Goal: Find specific page/section: Find specific page/section

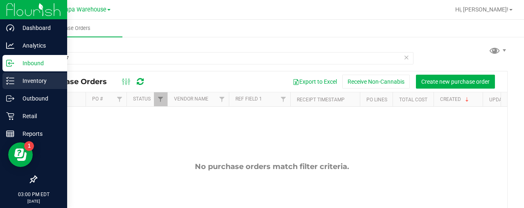
click at [22, 82] on p "Inventory" at bounding box center [38, 81] width 49 height 10
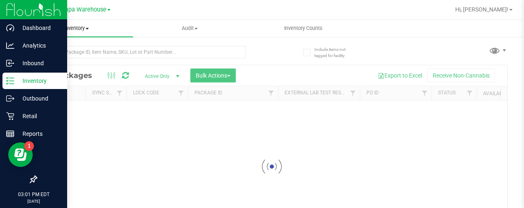
click at [81, 27] on span "Inventory" at bounding box center [76, 28] width 113 height 7
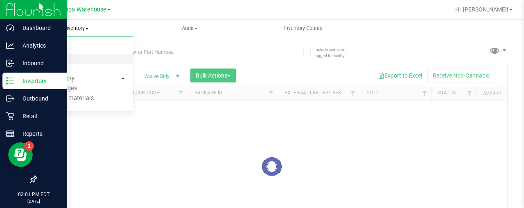
click at [50, 58] on span "All inventory" at bounding box center [47, 59] width 55 height 7
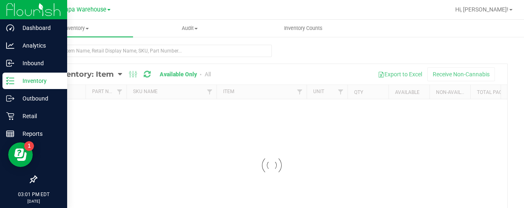
click at [116, 70] on div at bounding box center [271, 165] width 471 height 202
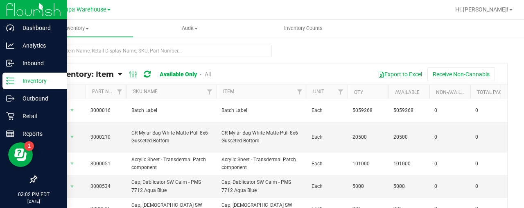
click at [108, 74] on span "All Inventory: Item" at bounding box center [78, 74] width 71 height 9
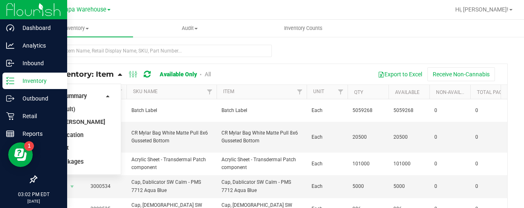
click at [64, 139] on li "Item by Location" at bounding box center [74, 135] width 70 height 13
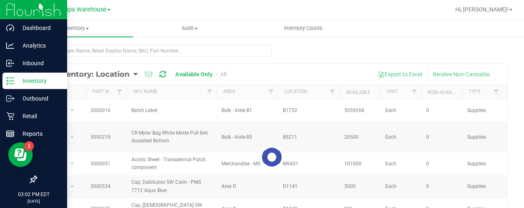
click at [333, 92] on div at bounding box center [271, 157] width 471 height 186
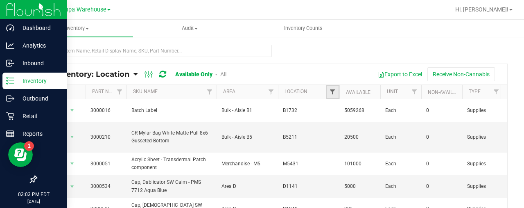
click at [331, 92] on span "Filter" at bounding box center [332, 91] width 7 height 7
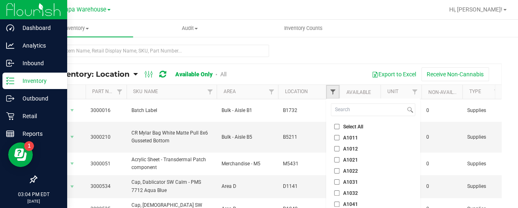
click at [331, 91] on span "Filter" at bounding box center [332, 91] width 7 height 7
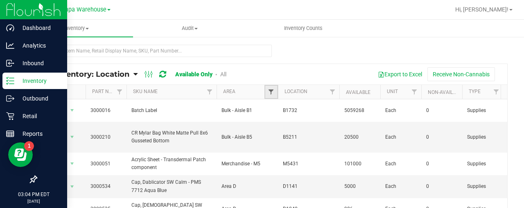
click at [274, 88] on span "Filter" at bounding box center [271, 91] width 7 height 7
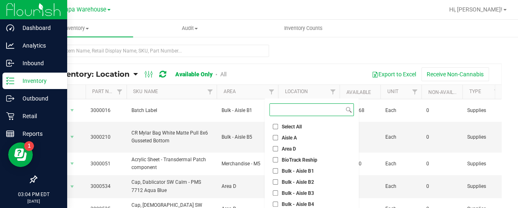
drag, startPoint x: 274, startPoint y: 88, endPoint x: 322, endPoint y: 190, distance: 112.9
click at [322, 190] on body "Dashboard Analytics Inbound Inventory Outbound Retail Reports 03:04 PM EDT [DAT…" at bounding box center [259, 104] width 518 height 208
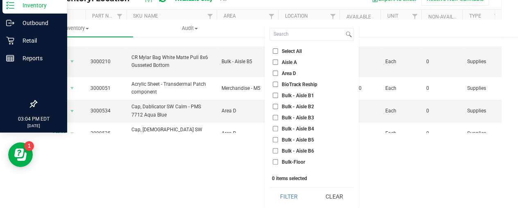
click at [277, 116] on input "Bulk - Aisle B3" at bounding box center [275, 117] width 5 height 5
checkbox input "true"
click at [274, 126] on input "Bulk - Aisle B4" at bounding box center [275, 128] width 5 height 5
checkbox input "true"
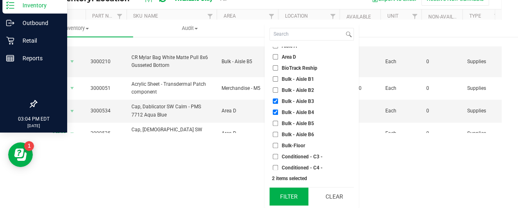
click at [299, 190] on button "Filter" at bounding box center [289, 196] width 39 height 18
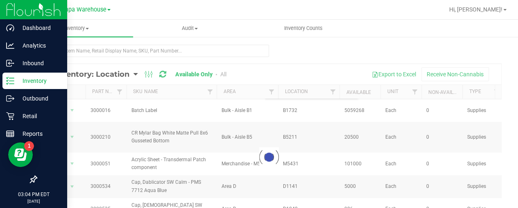
scroll to position [0, 0]
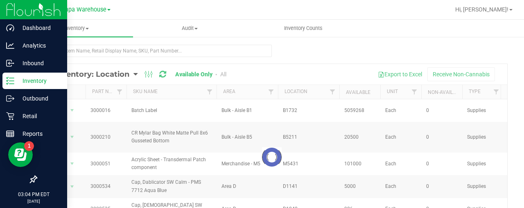
click at [273, 91] on div at bounding box center [271, 157] width 471 height 186
click at [272, 91] on div at bounding box center [271, 157] width 471 height 186
checkbox input "true"
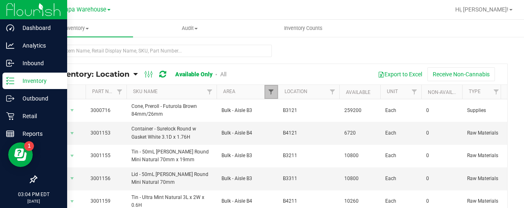
click at [272, 91] on span "Filter" at bounding box center [271, 91] width 7 height 7
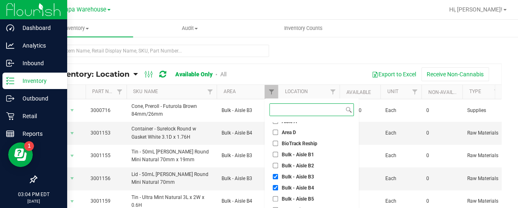
scroll to position [57, 0]
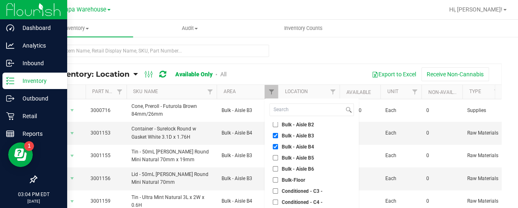
click at [274, 157] on input "Bulk - Aisle B5" at bounding box center [275, 157] width 5 height 5
checkbox input "true"
click at [274, 169] on input "Bulk - Aisle B6" at bounding box center [275, 168] width 5 height 5
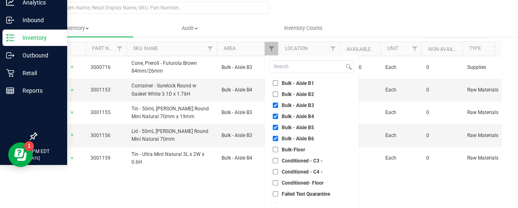
scroll to position [44, 0]
click at [275, 136] on input "Bulk - Aisle B6" at bounding box center [275, 138] width 5 height 5
checkbox input "false"
click at [274, 128] on input "Bulk - Aisle B5" at bounding box center [275, 127] width 5 height 5
checkbox input "false"
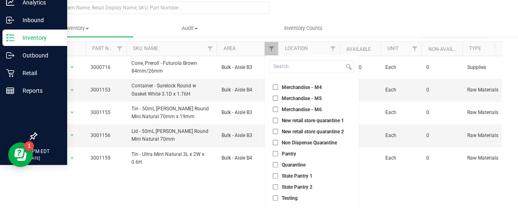
scroll to position [75, 0]
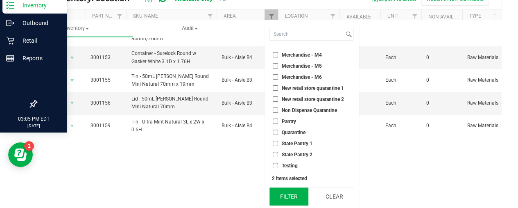
click at [286, 194] on button "Filter" at bounding box center [289, 196] width 39 height 18
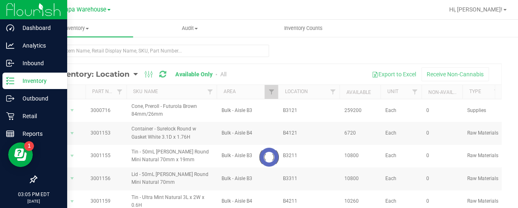
scroll to position [0, 0]
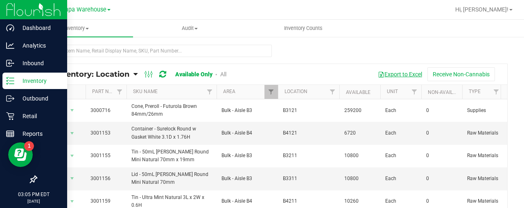
click at [397, 74] on button "Export to Excel" at bounding box center [400, 74] width 55 height 14
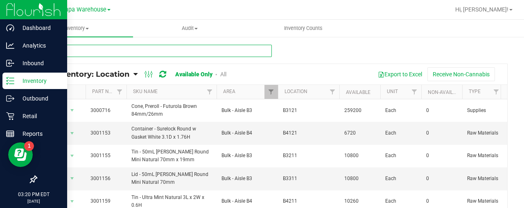
click at [109, 52] on input "text" at bounding box center [154, 51] width 236 height 12
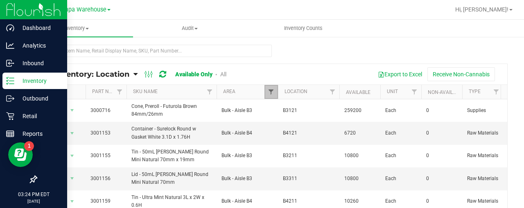
click at [273, 92] on span "Filter" at bounding box center [271, 91] width 7 height 7
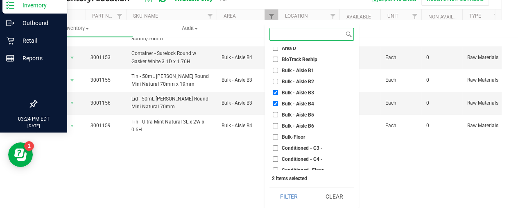
scroll to position [23, 0]
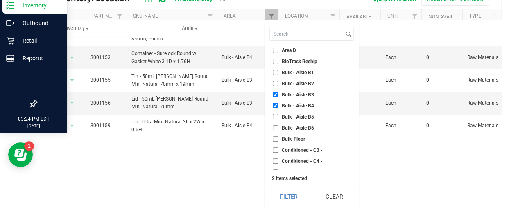
drag, startPoint x: 298, startPoint y: 146, endPoint x: 274, endPoint y: 96, distance: 55.3
click at [274, 96] on input "Bulk - Aisle B3" at bounding box center [275, 94] width 5 height 5
checkbox input "false"
click at [276, 106] on input "Bulk - Aisle B4" at bounding box center [275, 105] width 5 height 5
checkbox input "false"
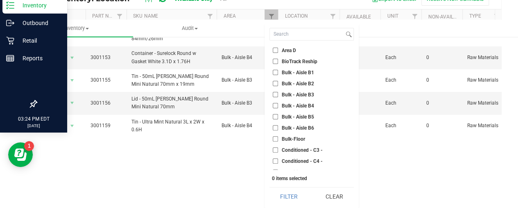
click at [276, 116] on input "Bulk - Aisle B5" at bounding box center [275, 116] width 5 height 5
checkbox input "true"
click at [276, 130] on li "Bulk - Aisle B6" at bounding box center [312, 127] width 84 height 9
click at [276, 130] on input "Bulk - Aisle B6" at bounding box center [275, 127] width 5 height 5
checkbox input "true"
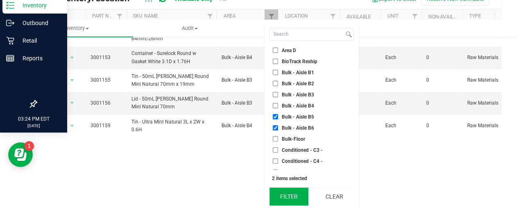
click at [291, 195] on button "Filter" at bounding box center [289, 196] width 39 height 18
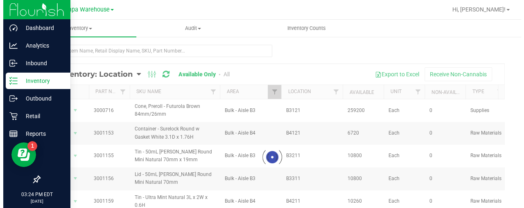
scroll to position [0, 0]
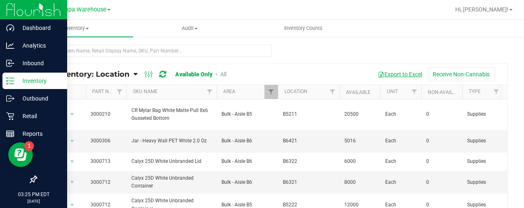
click at [394, 73] on button "Export to Excel" at bounding box center [400, 74] width 55 height 14
